Goal: Navigation & Orientation: Understand site structure

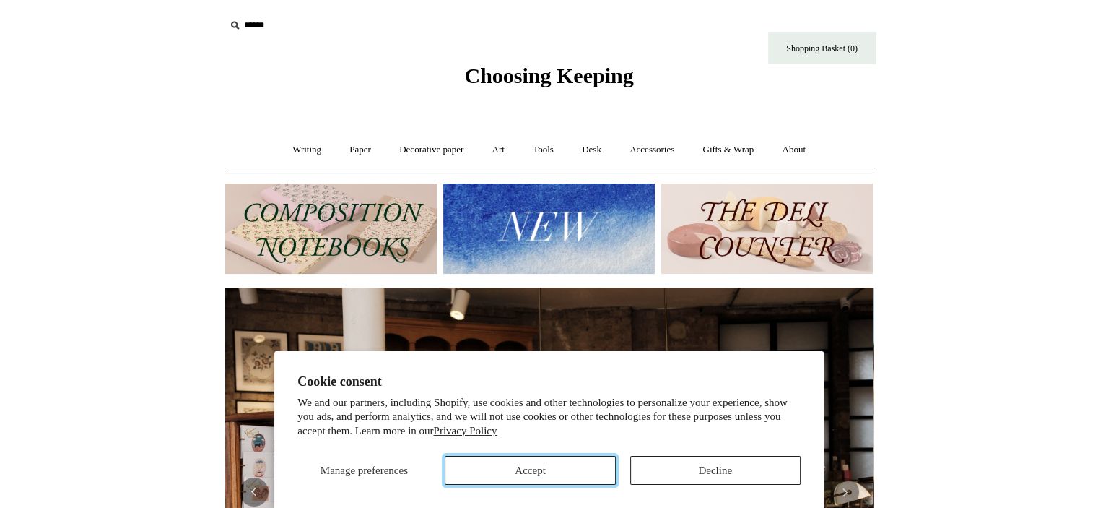
click at [546, 476] on button "Accept" at bounding box center [530, 470] width 170 height 29
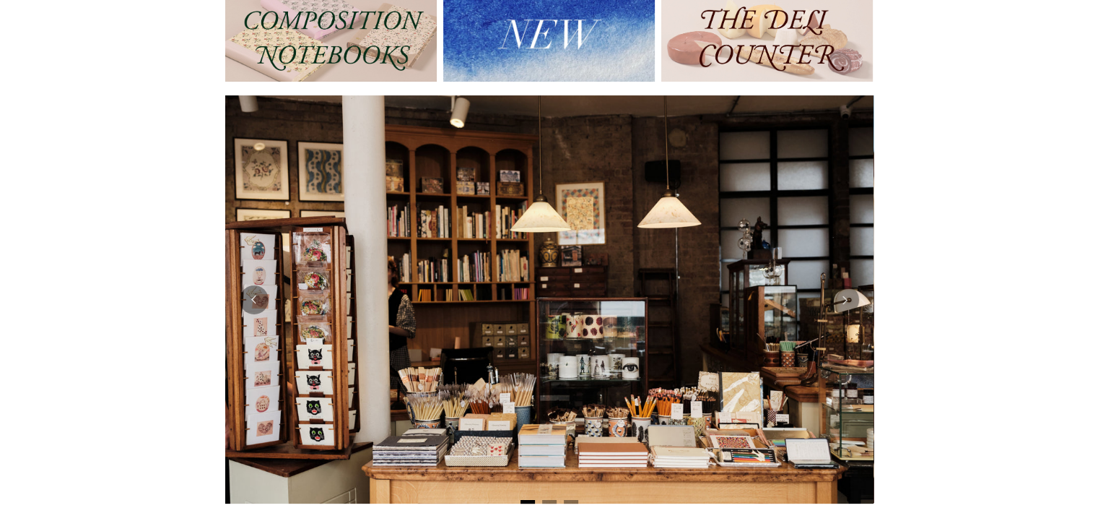
scroll to position [289, 0]
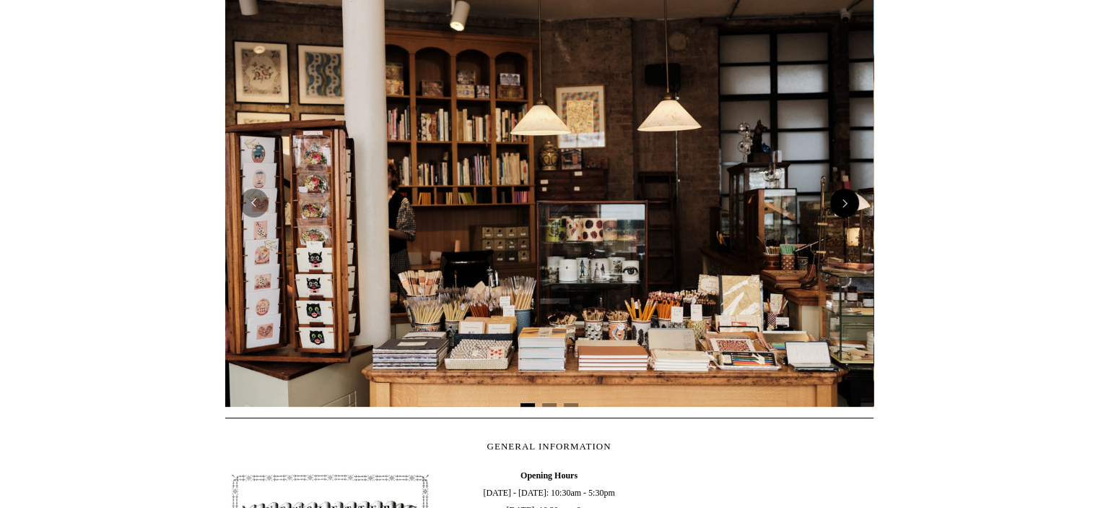
click at [838, 201] on button "Next" at bounding box center [844, 202] width 29 height 29
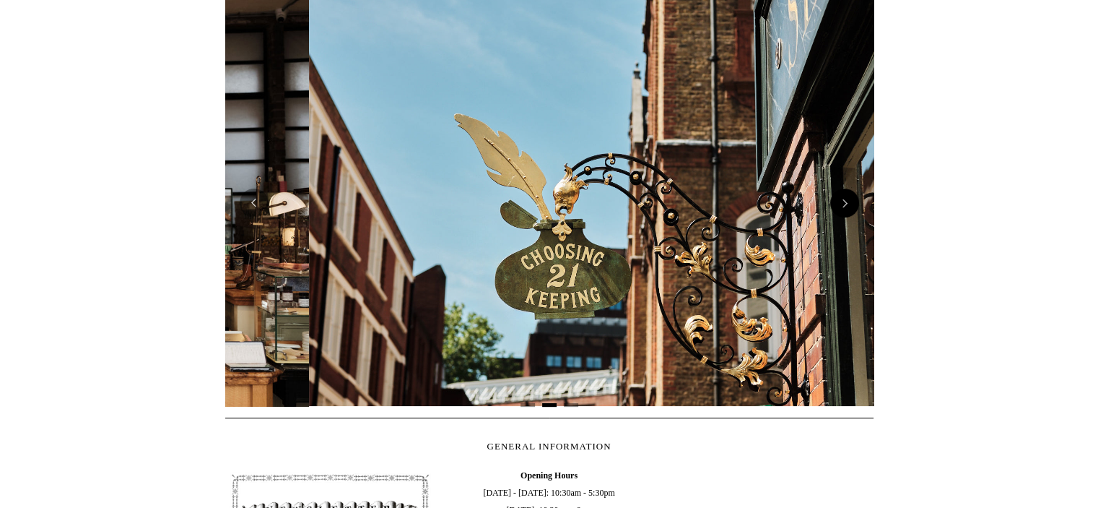
scroll to position [0, 648]
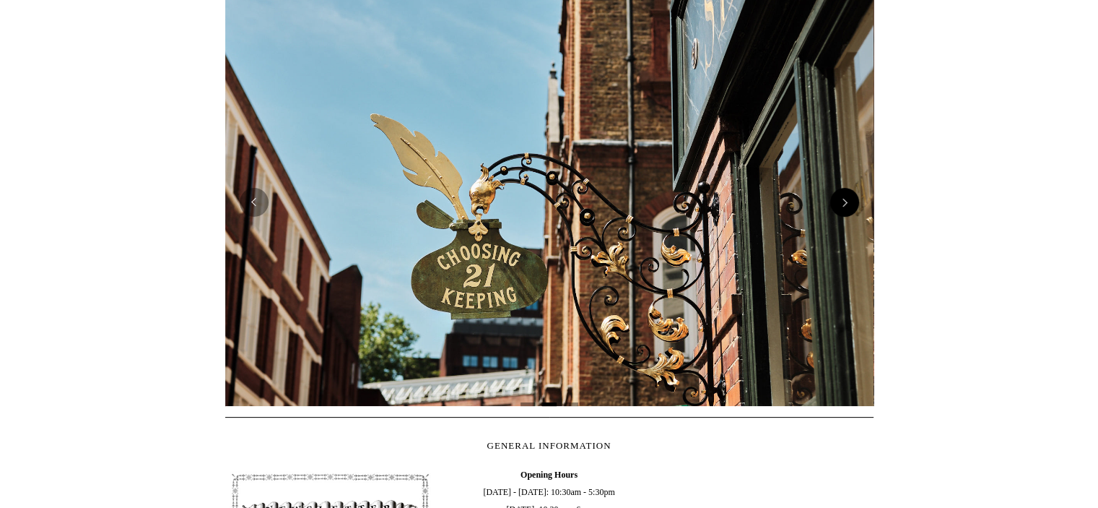
click at [838, 201] on button "Next" at bounding box center [844, 202] width 29 height 29
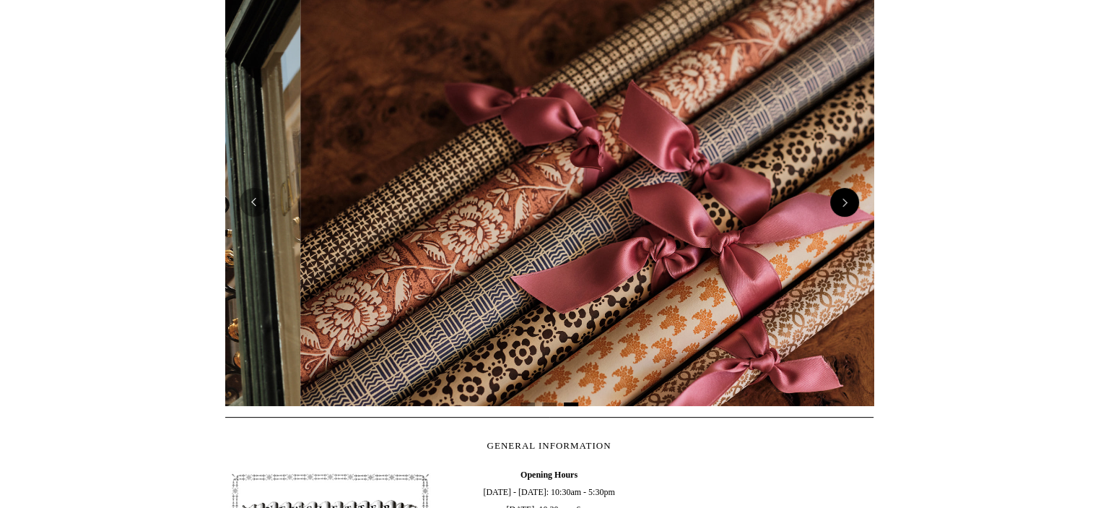
scroll to position [0, 1297]
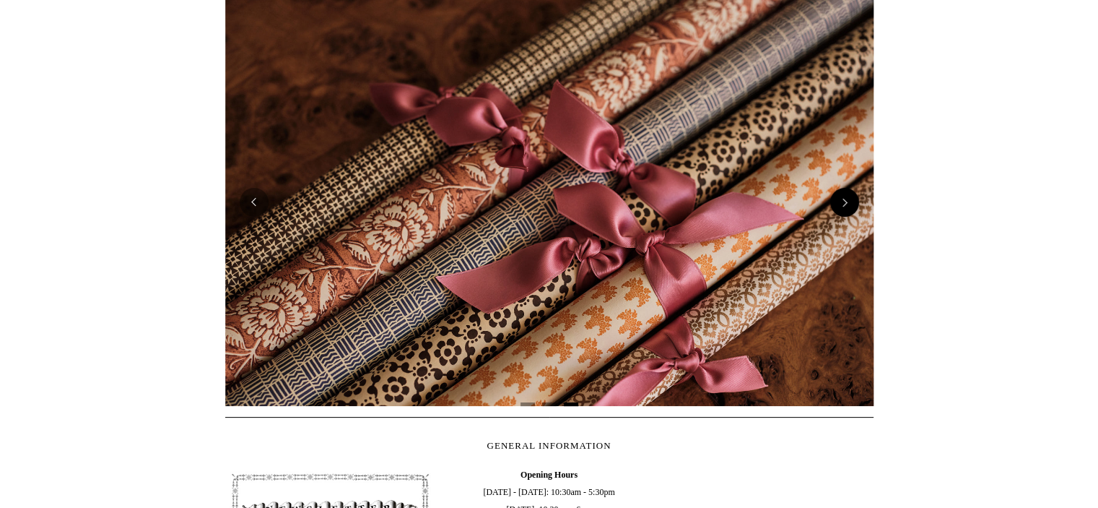
click at [842, 199] on button "Next" at bounding box center [844, 202] width 29 height 29
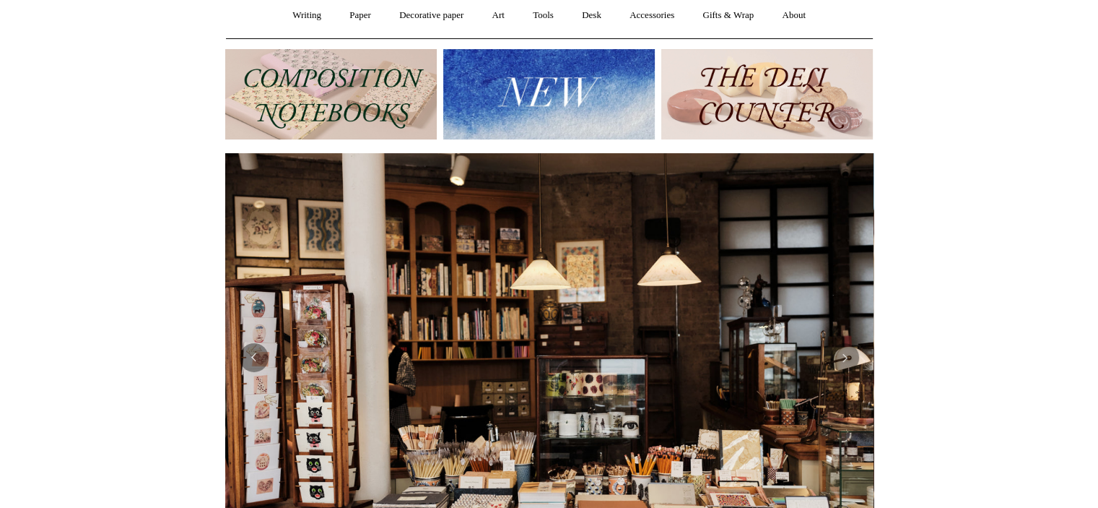
scroll to position [0, 0]
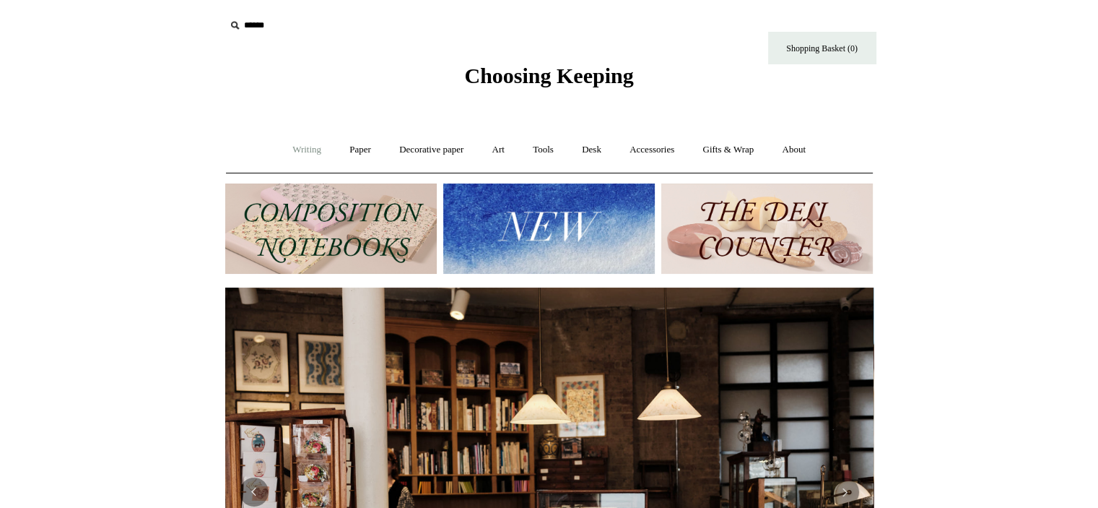
click at [301, 155] on link "Writing +" at bounding box center [306, 150] width 55 height 38
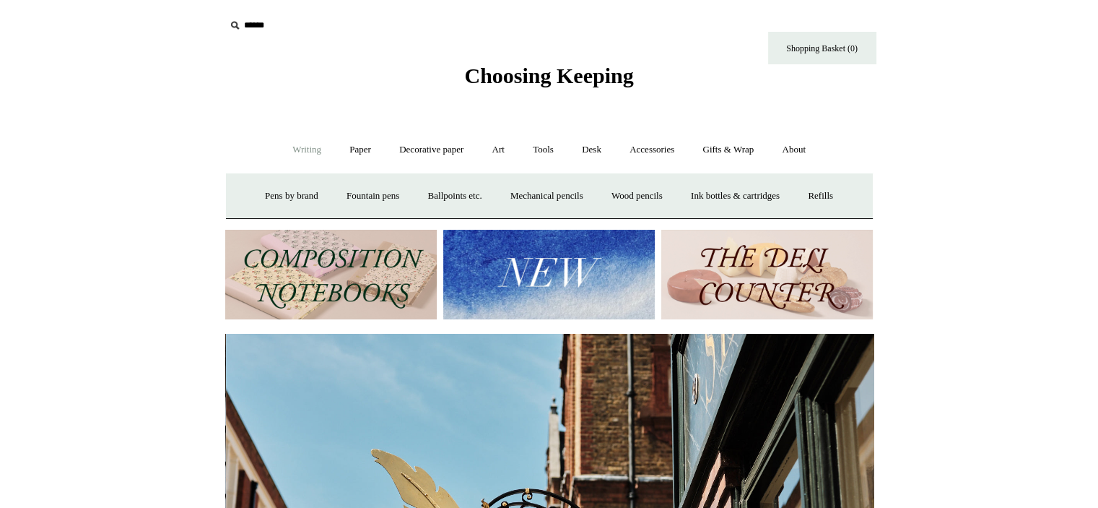
scroll to position [0, 648]
click at [413, 145] on link "Decorative paper +" at bounding box center [431, 150] width 90 height 38
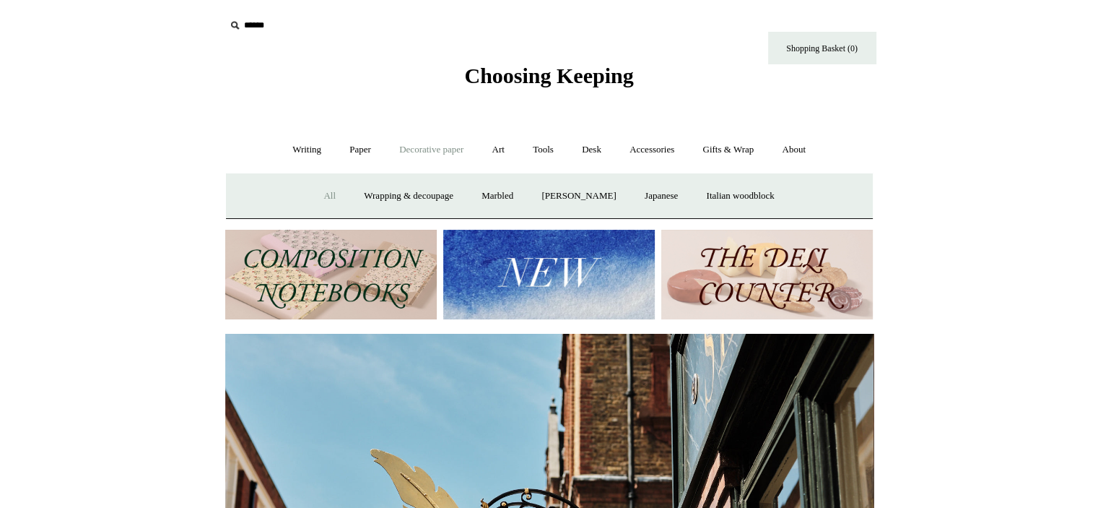
click at [321, 187] on link "All" at bounding box center [329, 196] width 38 height 38
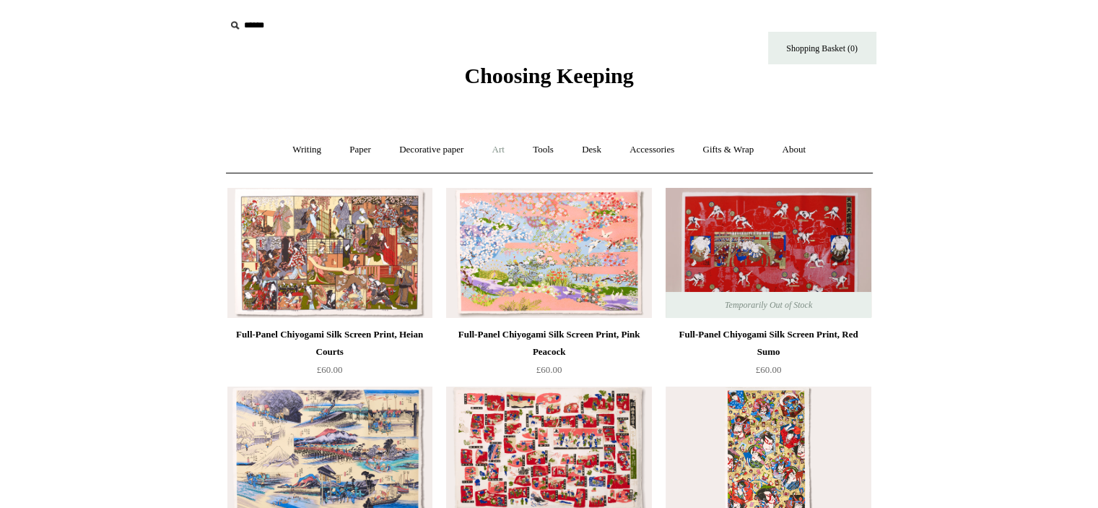
click at [510, 147] on link "Art +" at bounding box center [498, 150] width 38 height 38
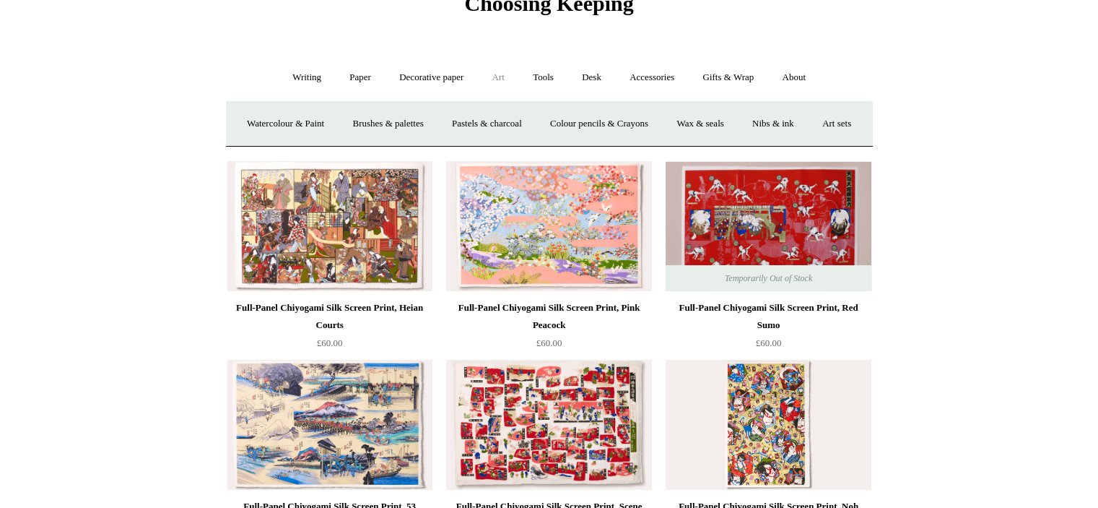
scroll to position [72, 0]
click at [565, 79] on link "Tools +" at bounding box center [543, 77] width 47 height 38
click at [690, 120] on link "Hole punches" at bounding box center [696, 124] width 77 height 38
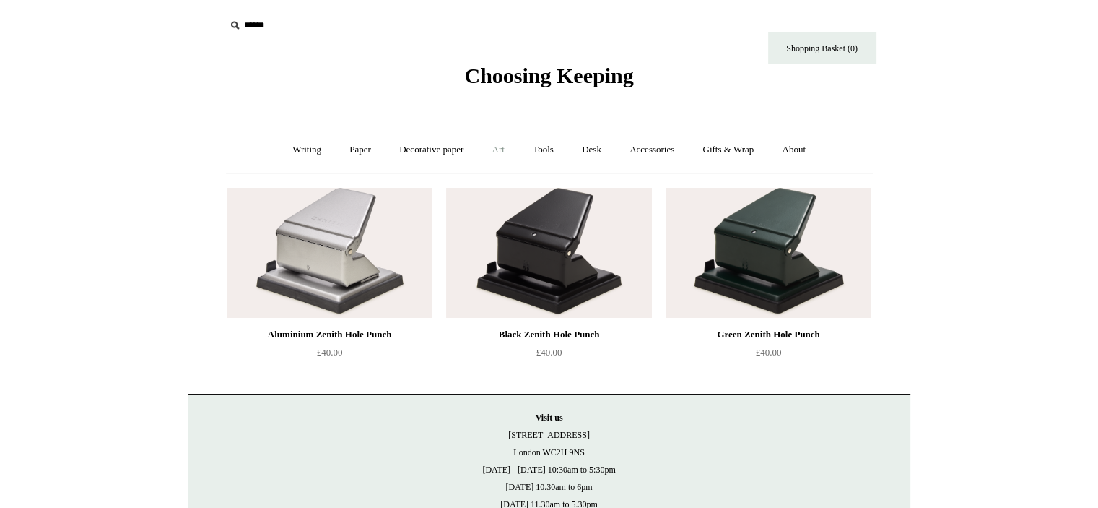
click at [500, 154] on link "Art +" at bounding box center [498, 150] width 38 height 38
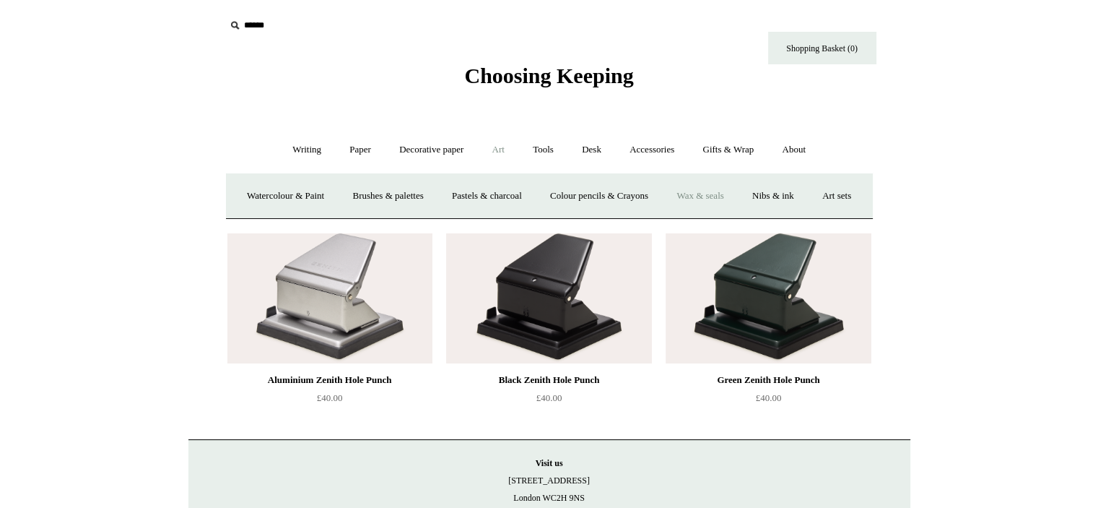
click at [736, 193] on link "Wax & seals" at bounding box center [700, 196] width 73 height 38
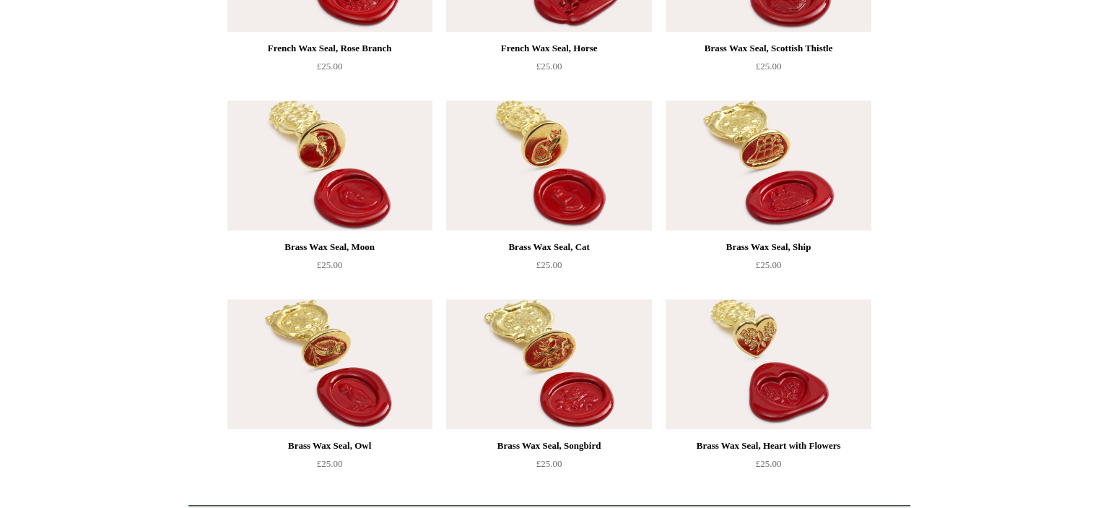
scroll to position [1083, 0]
